Goal: Transaction & Acquisition: Download file/media

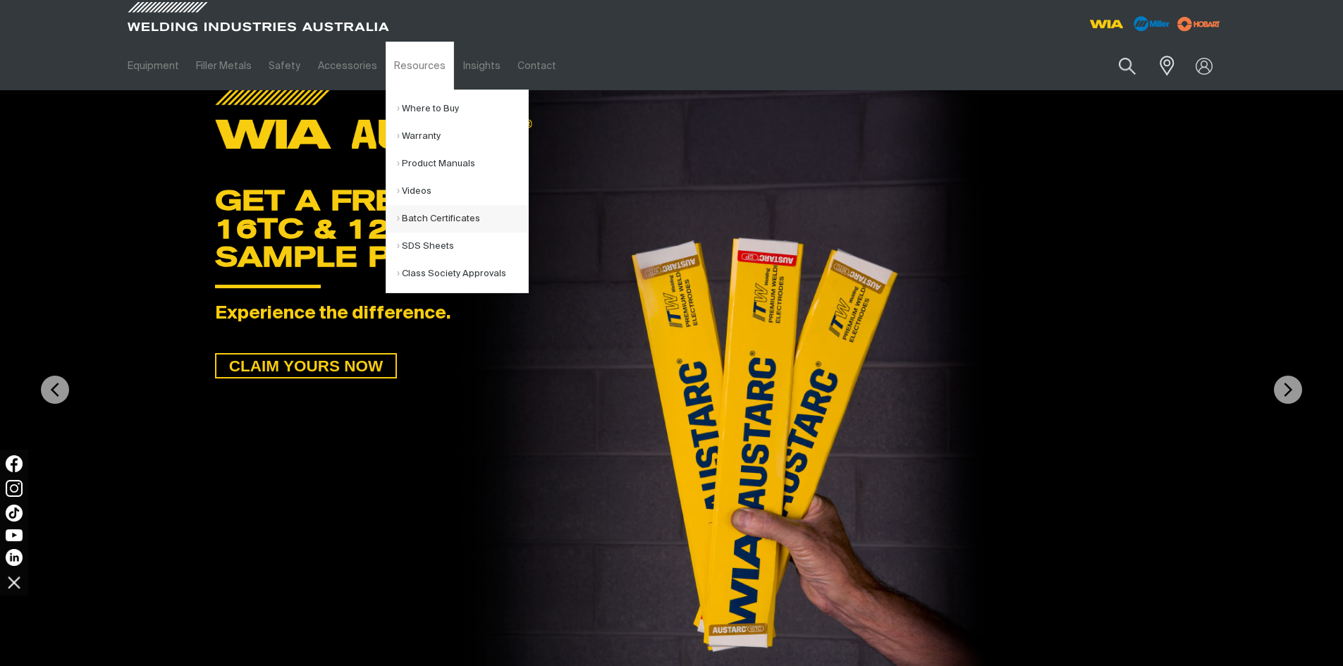
click at [427, 218] on link "Batch Certificates" at bounding box center [462, 218] width 131 height 27
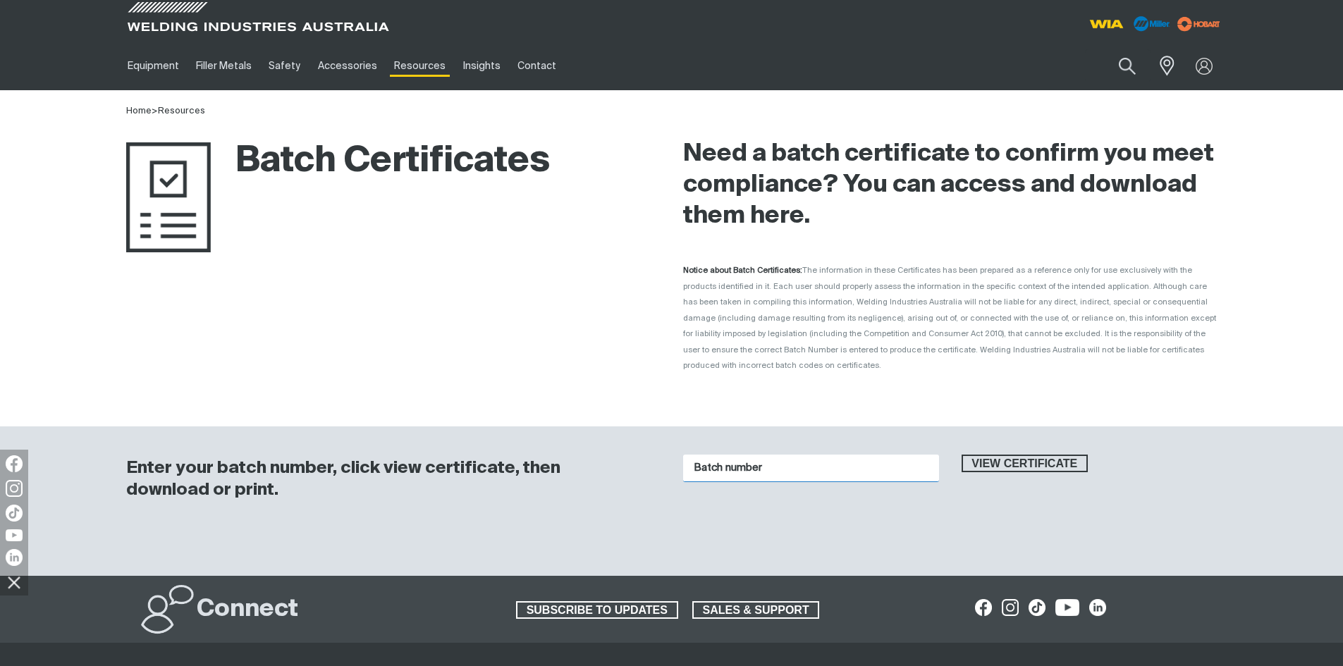
click at [740, 455] on input "Batch number" at bounding box center [811, 468] width 256 height 27
paste input "1016356"
click at [962, 455] on button "View certificate" at bounding box center [1025, 464] width 127 height 18
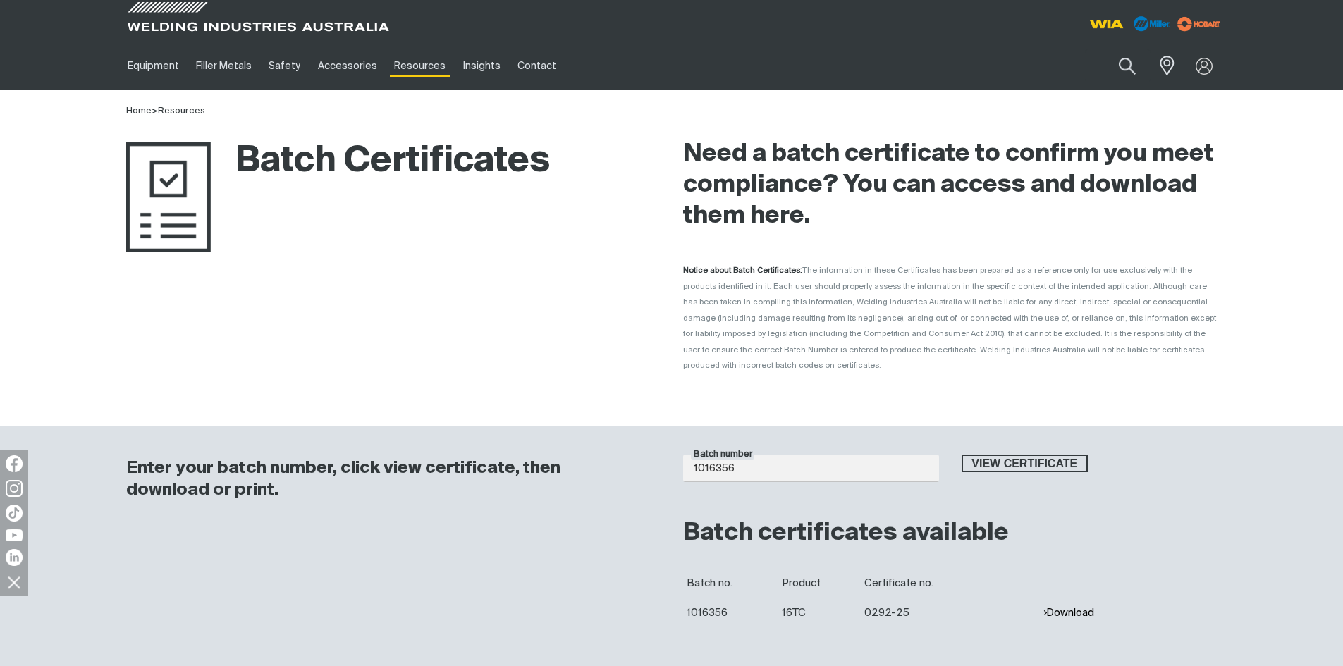
click at [1064, 607] on button "Download" at bounding box center [1068, 613] width 51 height 12
drag, startPoint x: 754, startPoint y: 452, endPoint x: 441, endPoint y: 432, distance: 313.6
click at [441, 450] on div "Enter your batch number, click view certificate, then download or print. Batch …" at bounding box center [672, 548] width 1128 height 243
paste input "5953"
type input "1015953"
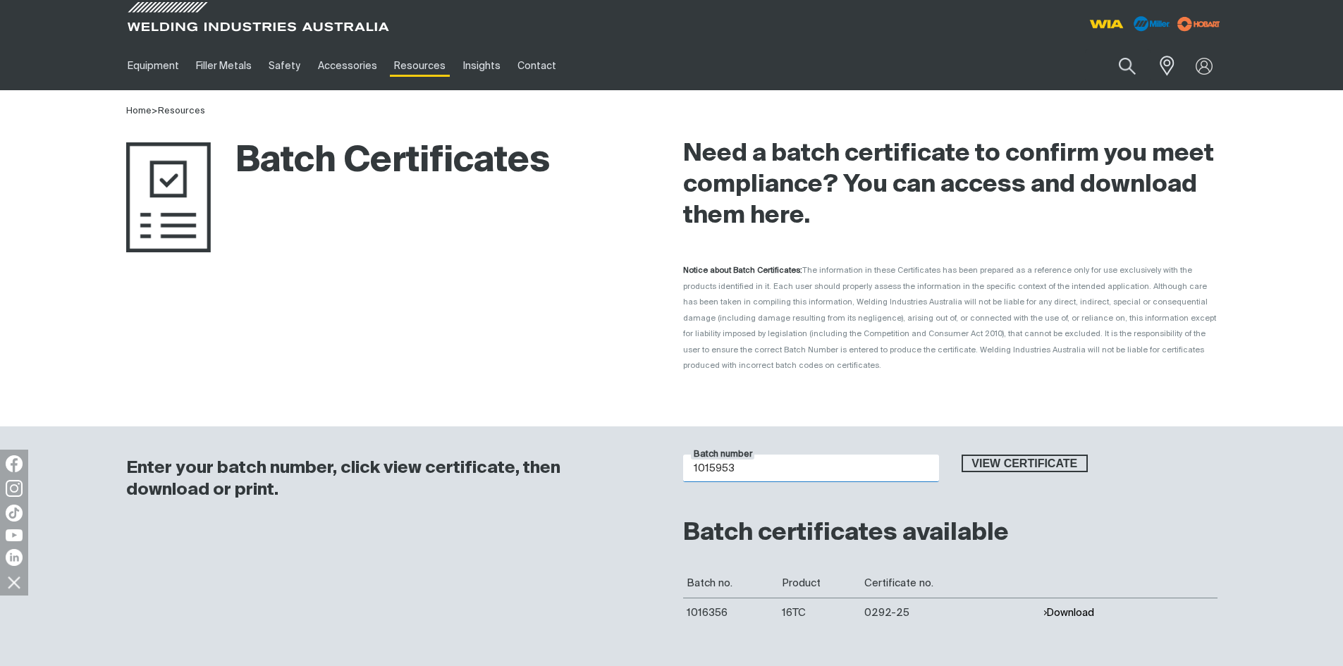
click at [962, 455] on button "View certificate" at bounding box center [1025, 464] width 127 height 18
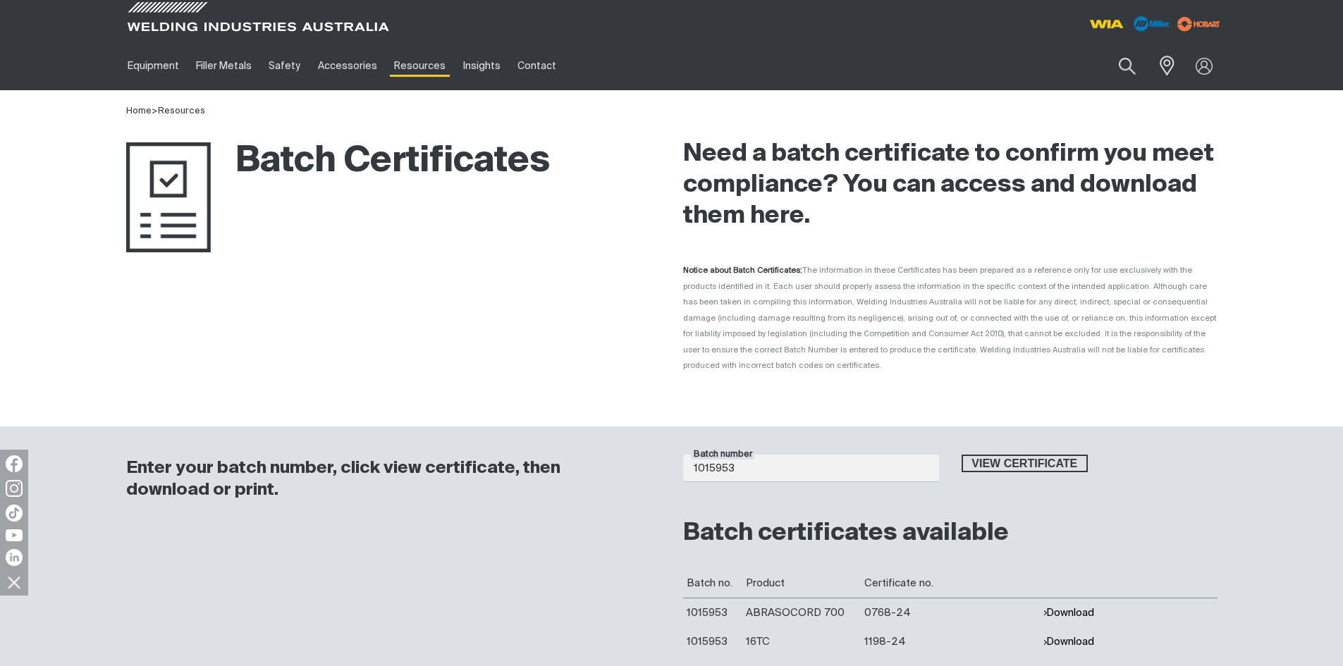
click at [1074, 636] on button "Download" at bounding box center [1068, 642] width 51 height 12
